Goal: Navigation & Orientation: Find specific page/section

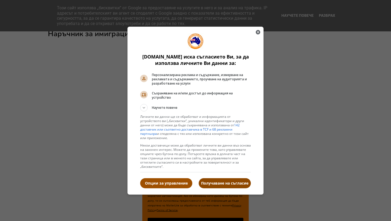
click at [221, 181] on p "Получаване на съгласие" at bounding box center [225, 183] width 52 height 5
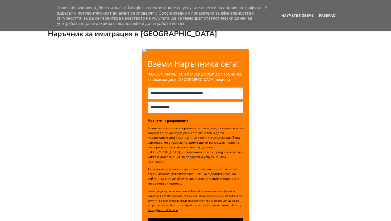
drag, startPoint x: 161, startPoint y: 57, endPoint x: 239, endPoint y: 46, distance: 78.7
click at [237, 46] on div at bounding box center [195, 173] width 295 height 266
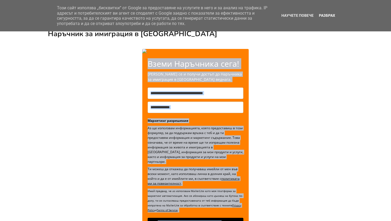
click at [324, 14] on link "Разбрах" at bounding box center [326, 15] width 19 height 4
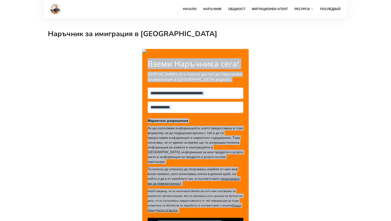
click at [305, 42] on div at bounding box center [195, 173] width 295 height 266
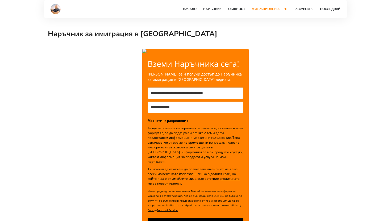
click at [265, 12] on link "Миграционен агент" at bounding box center [269, 9] width 41 height 18
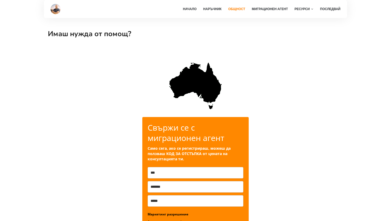
click at [231, 10] on link "Общност" at bounding box center [236, 9] width 22 height 18
